Goal: Communication & Community: Share content

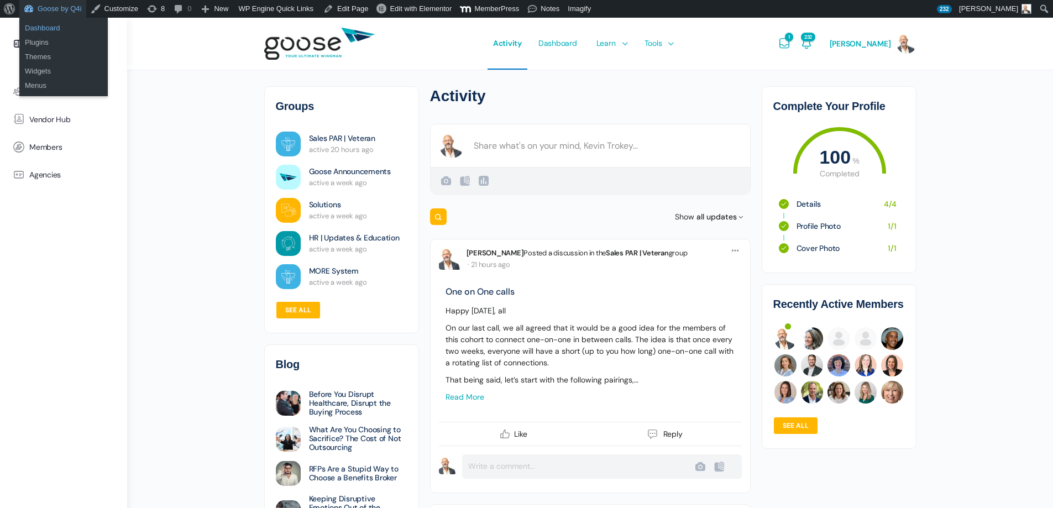
click at [53, 27] on link "Dashboard" at bounding box center [63, 28] width 88 height 14
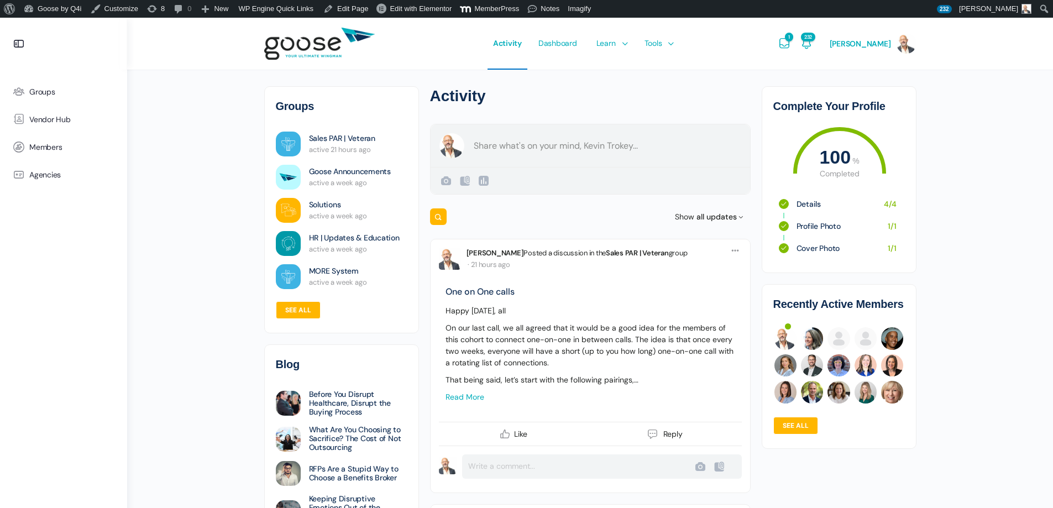
click at [571, 145] on form "Create a post Kevin Trokey Public Public Visible to anyone, on or off this site…" at bounding box center [590, 159] width 321 height 71
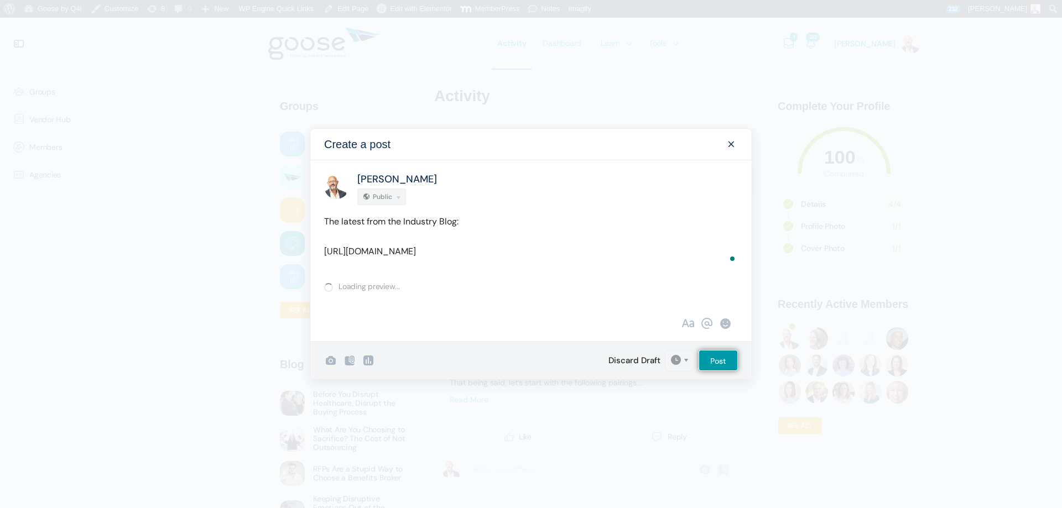
click at [730, 142] on span at bounding box center [730, 144] width 13 height 13
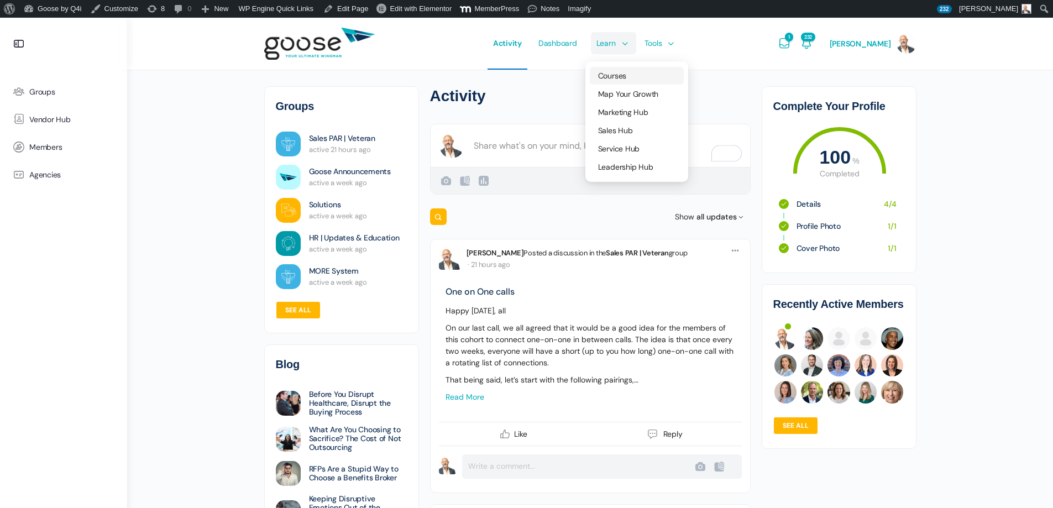
click at [612, 76] on span "Courses" at bounding box center [612, 76] width 28 height 10
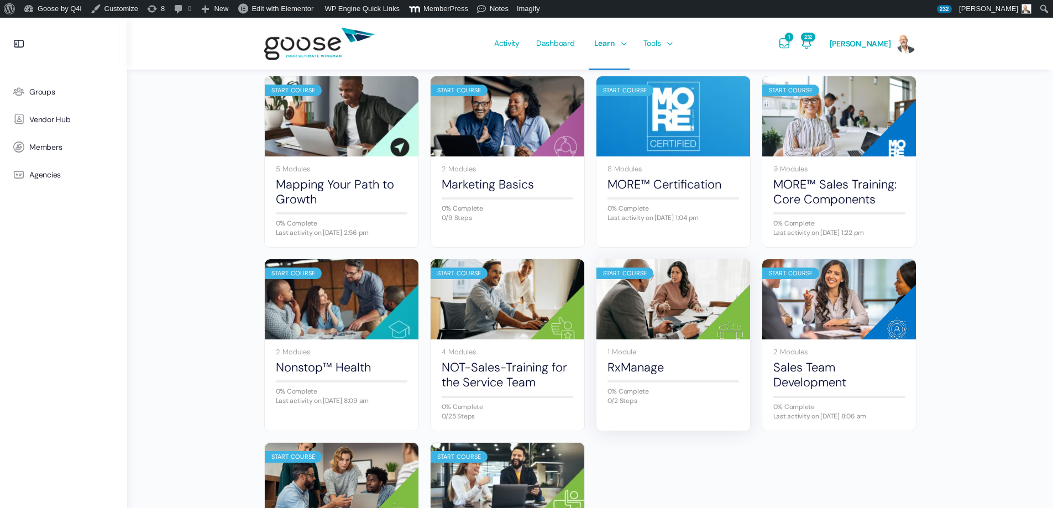
scroll to position [646, 0]
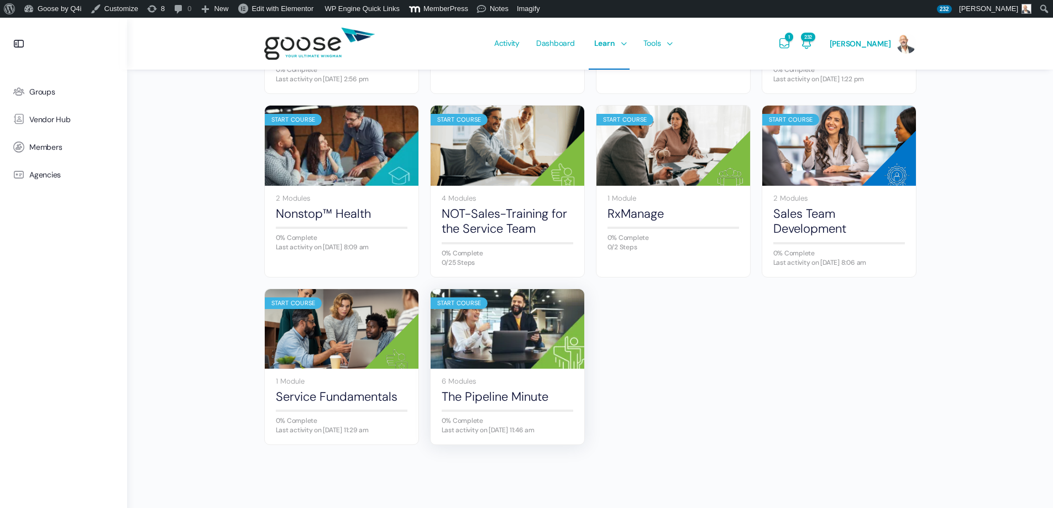
click at [474, 311] on img at bounding box center [508, 329] width 154 height 102
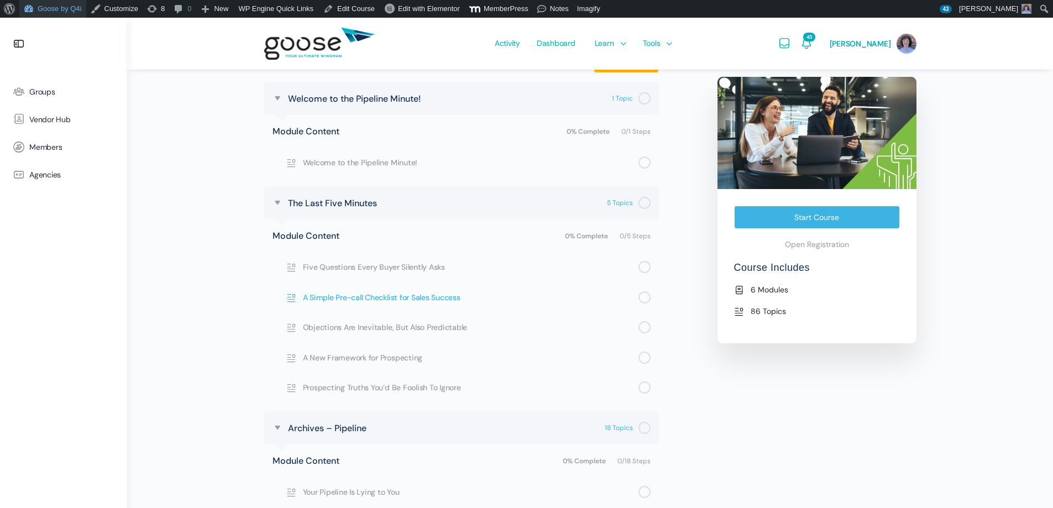
scroll to position [387, 0]
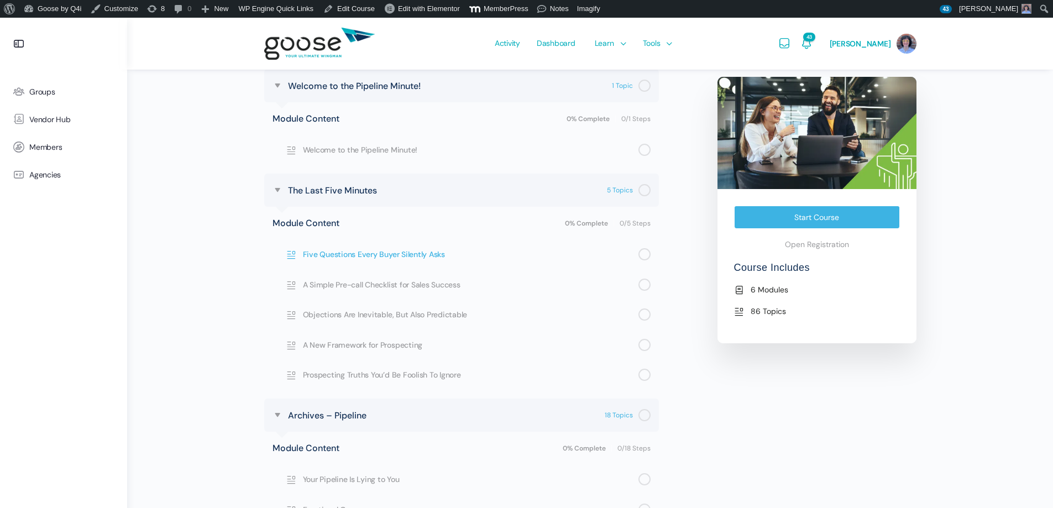
click at [438, 257] on span "Five Questions Every Buyer Silently Asks" at bounding box center [471, 254] width 336 height 12
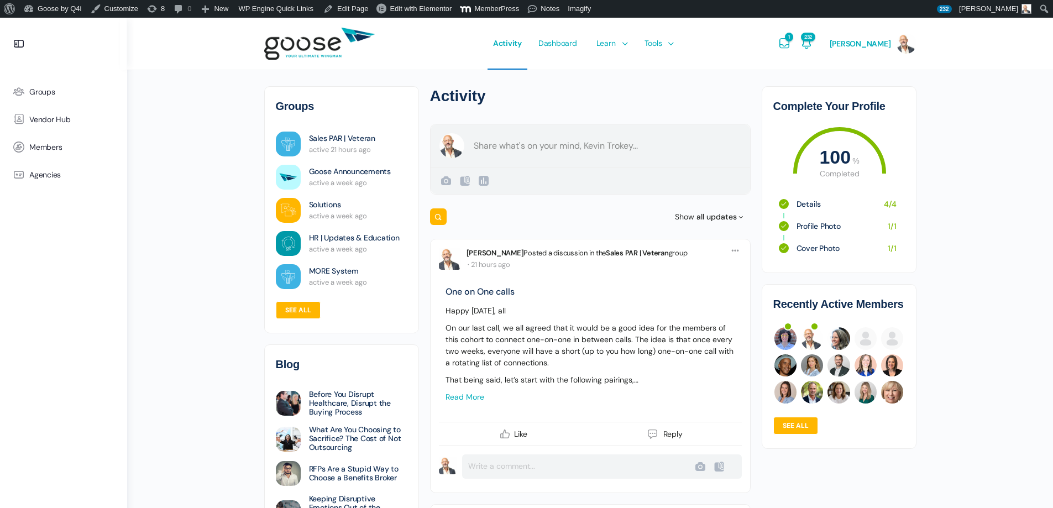
click at [576, 145] on form "Create a post [PERSON_NAME] Public Public Visible to anyone, on or off this sit…" at bounding box center [590, 159] width 321 height 71
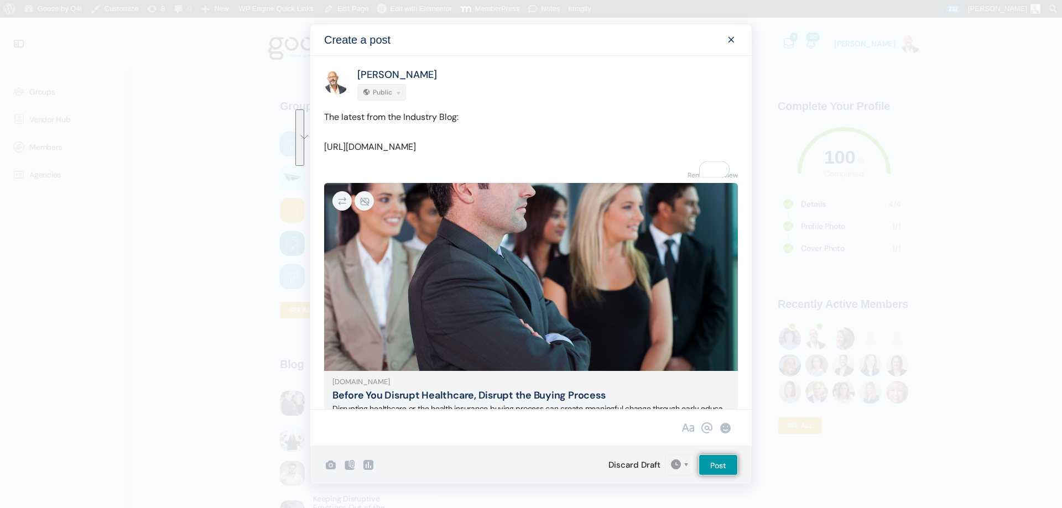
drag, startPoint x: 403, startPoint y: 117, endPoint x: 432, endPoint y: 163, distance: 54.5
click at [432, 154] on p "The latest from the Industry Blog: [URL][DOMAIN_NAME]" at bounding box center [531, 131] width 414 height 45
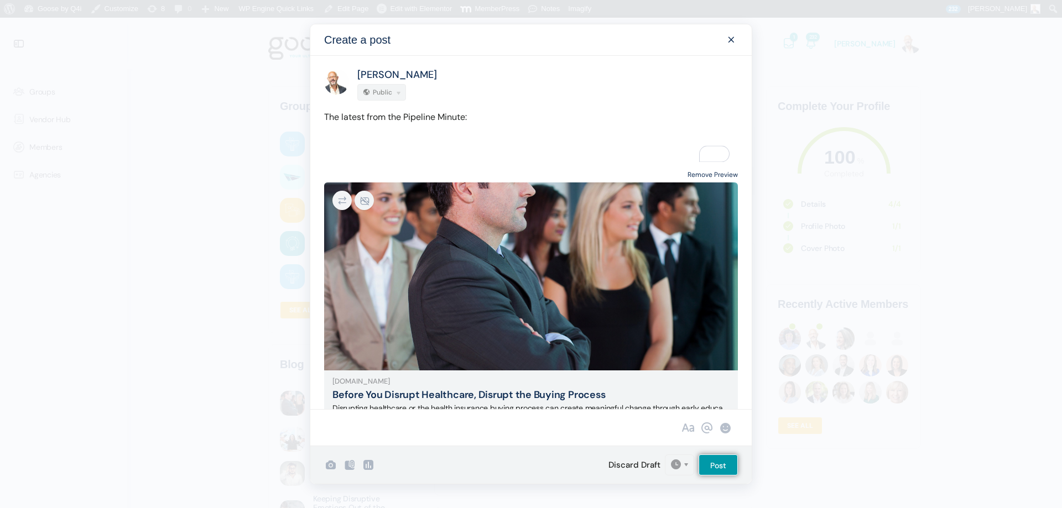
click at [716, 173] on link "Remove Preview" at bounding box center [712, 175] width 50 height 15
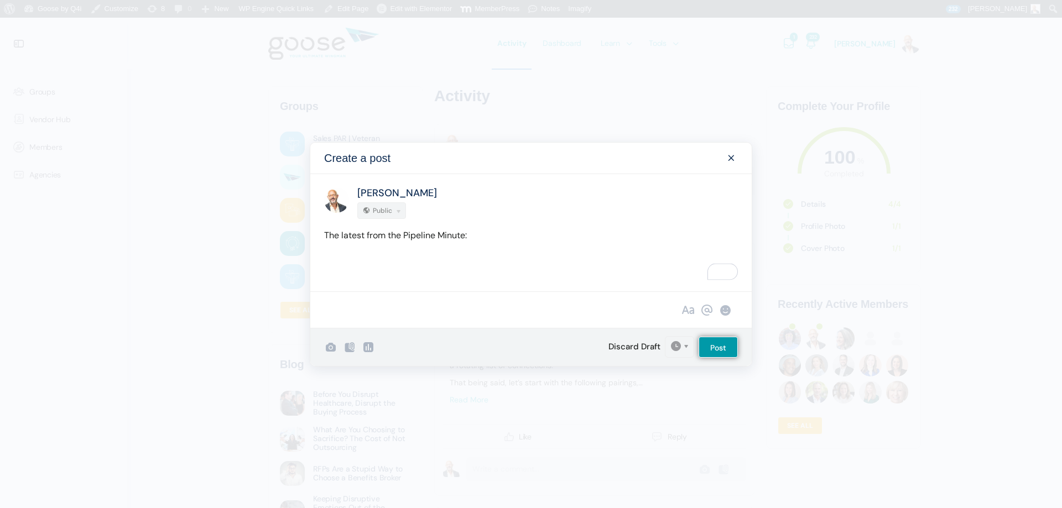
click at [449, 255] on div "The latest from the Pipeline Minute:" at bounding box center [531, 254] width 414 height 53
click at [492, 244] on div "The latest from the Pipeline Minute:" at bounding box center [531, 254] width 414 height 53
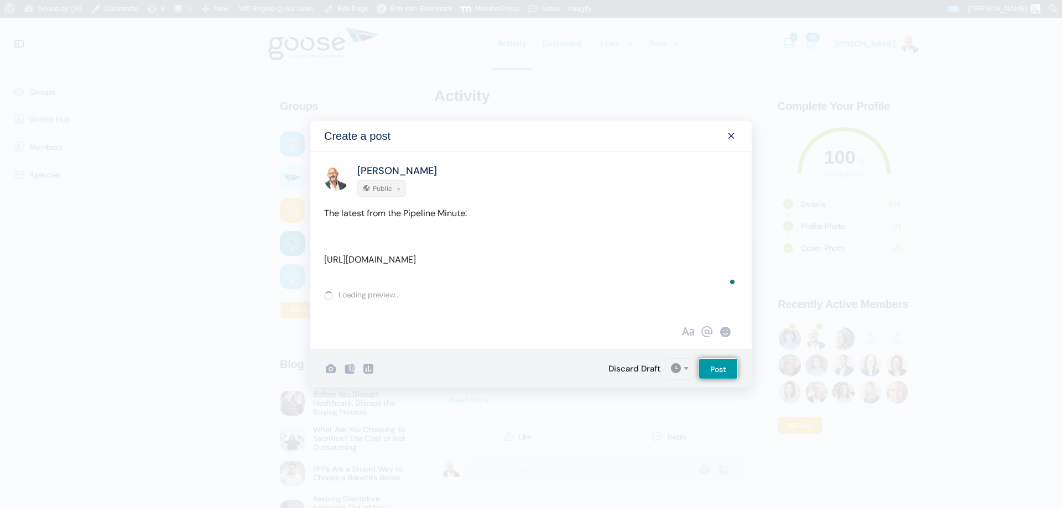
click at [461, 238] on div "The latest from the Pipeline Minute: [URL][DOMAIN_NAME]" at bounding box center [531, 241] width 414 height 70
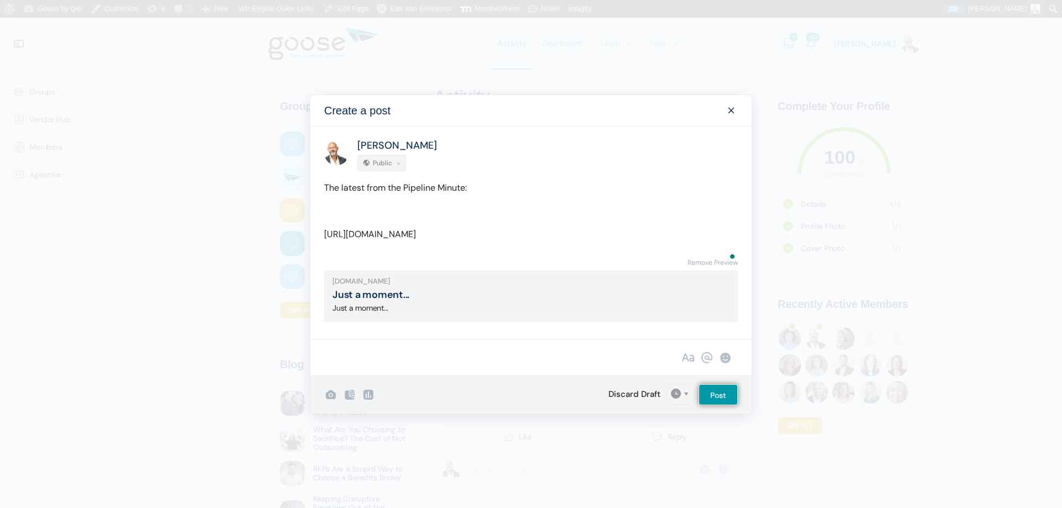
click at [408, 211] on div "The latest from the Pipeline Minute: [URL][DOMAIN_NAME]" at bounding box center [531, 215] width 414 height 70
click at [397, 204] on p "To enrich screen reader interactions, please activate Accessibility in Grammarl…" at bounding box center [531, 211] width 414 height 15
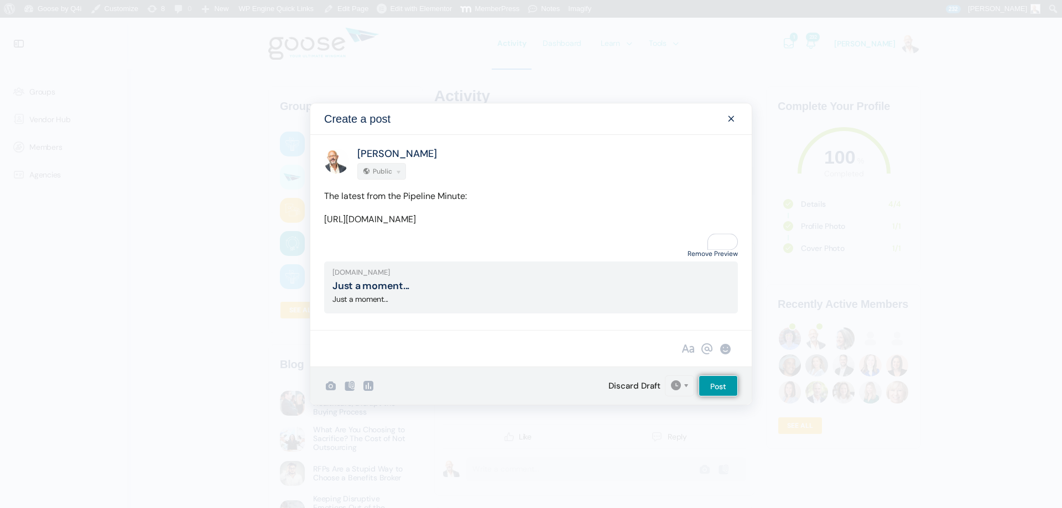
click at [694, 260] on link "Remove Preview" at bounding box center [712, 254] width 50 height 15
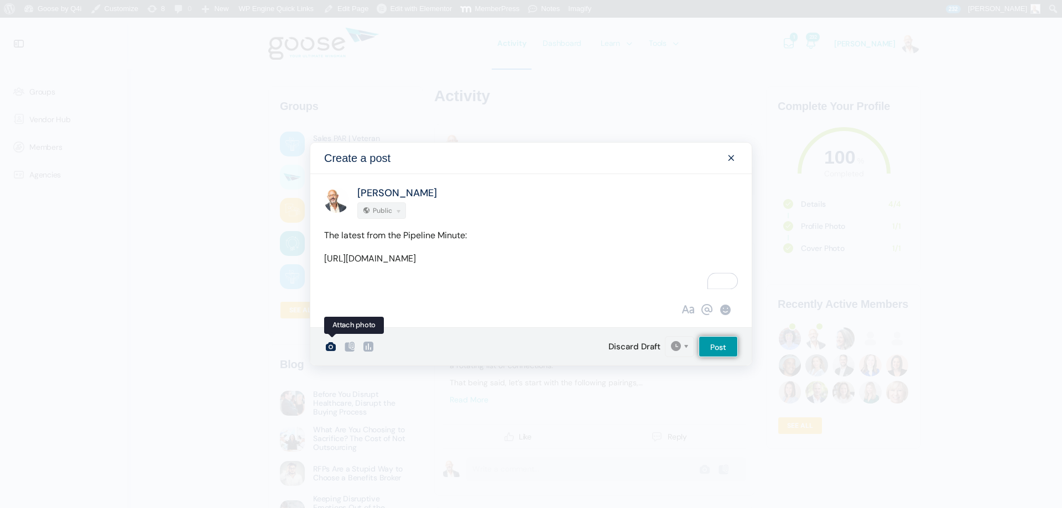
click at [335, 348] on icon at bounding box center [330, 346] width 13 height 13
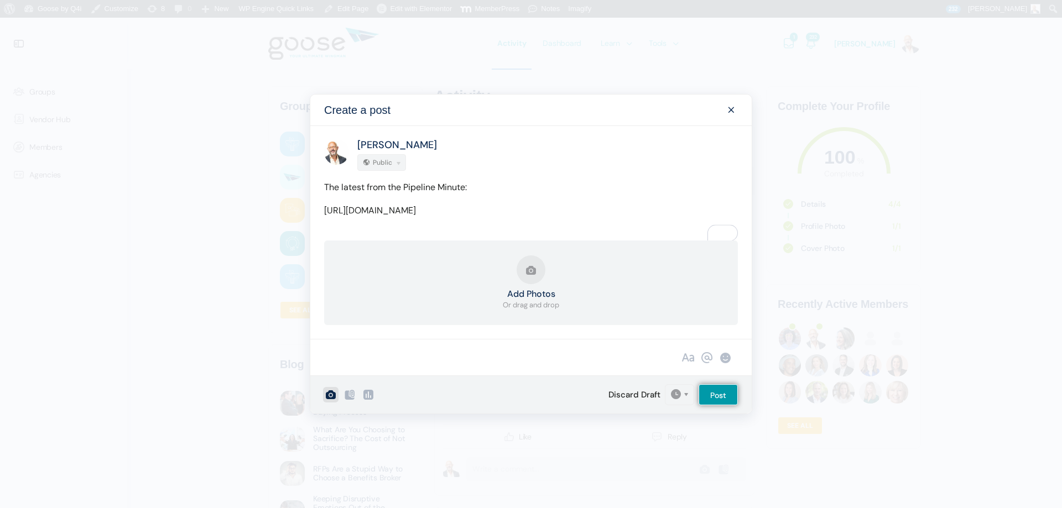
click at [534, 286] on button "Add Photos Or drag and drop" at bounding box center [531, 282] width 56 height 55
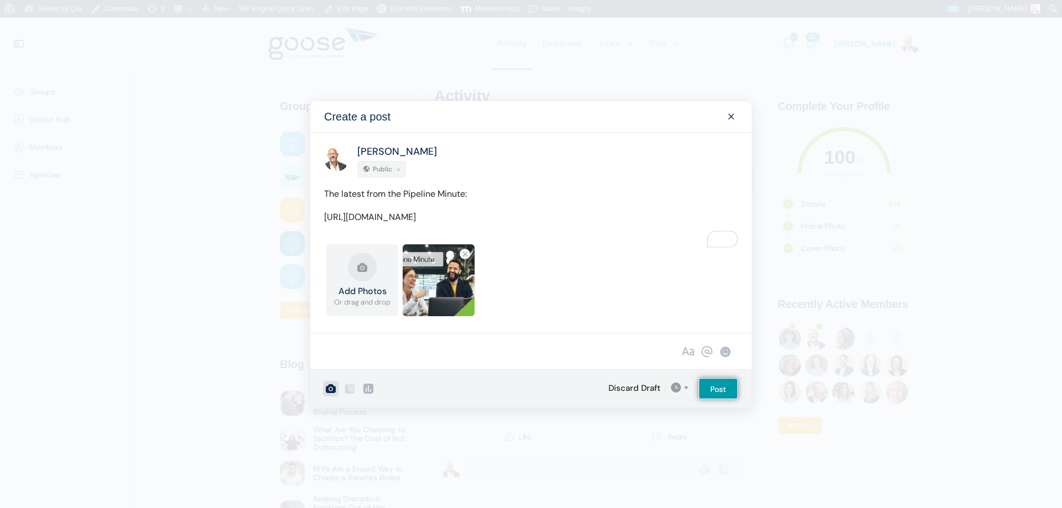
click at [562, 269] on div "Add Photos Or drag and drop Upload Failed 2 (1).png 0.8 MB Error Remove file" at bounding box center [531, 282] width 414 height 77
click at [711, 395] on input "Post" at bounding box center [717, 388] width 39 height 21
